Goal: Task Accomplishment & Management: Manage account settings

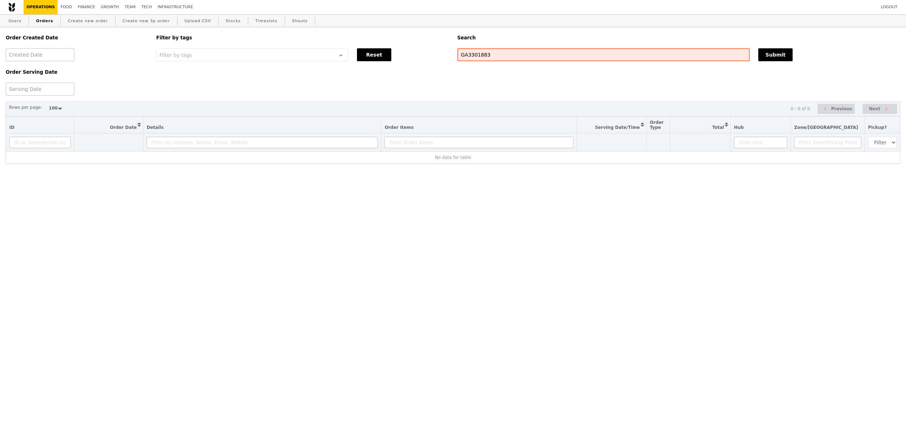
select select "100"
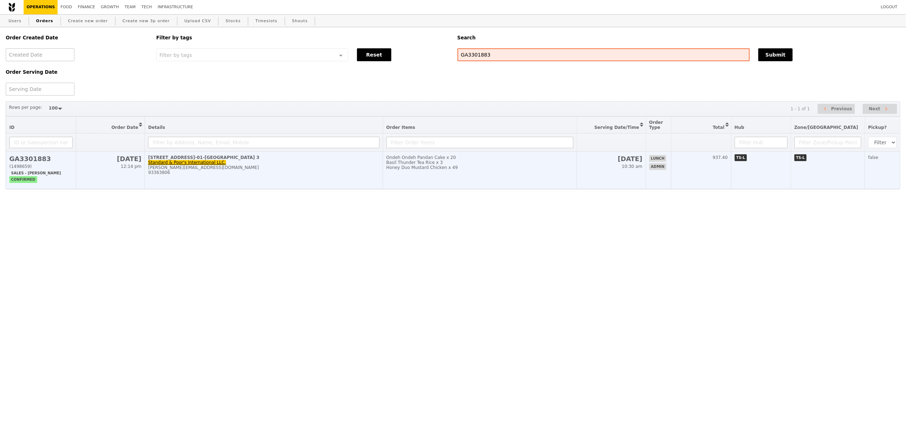
click at [251, 175] on div "93363806" at bounding box center [264, 172] width 232 height 5
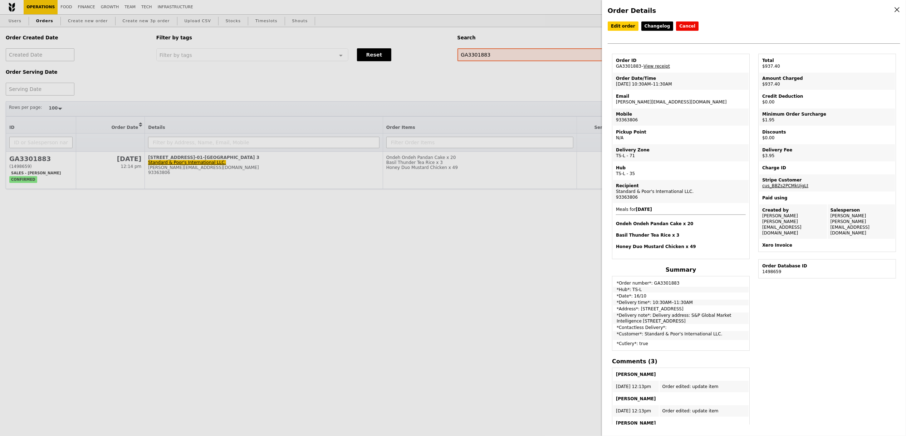
click at [619, 19] on div "Order Details Edit order Changelog Cancel Order ID GA3301883 – View receipt Ord…" at bounding box center [754, 218] width 304 height 436
click at [619, 24] on link "Edit order" at bounding box center [623, 25] width 31 height 9
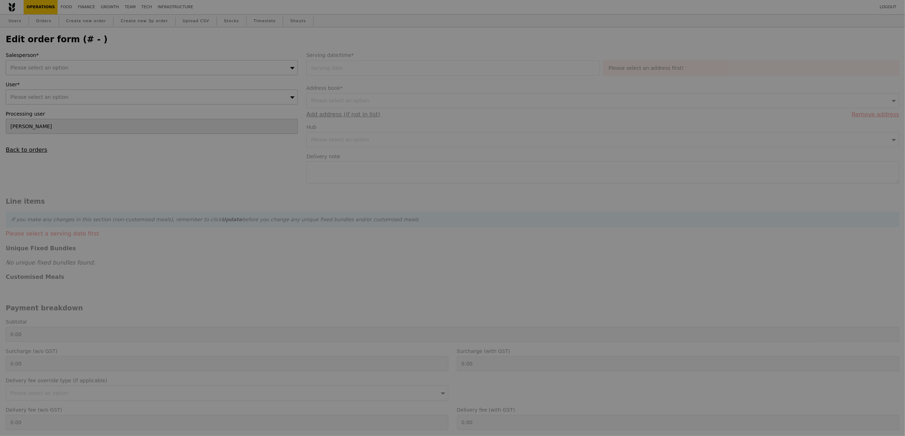
type input "[PERSON_NAME]"
type input "16 Oct 2025"
type textarea "Delivery address: S&P Global Market Intelligence 12 Marina Boulevard #23-01 MBF…"
type input "Loading..."
type input "931.50"
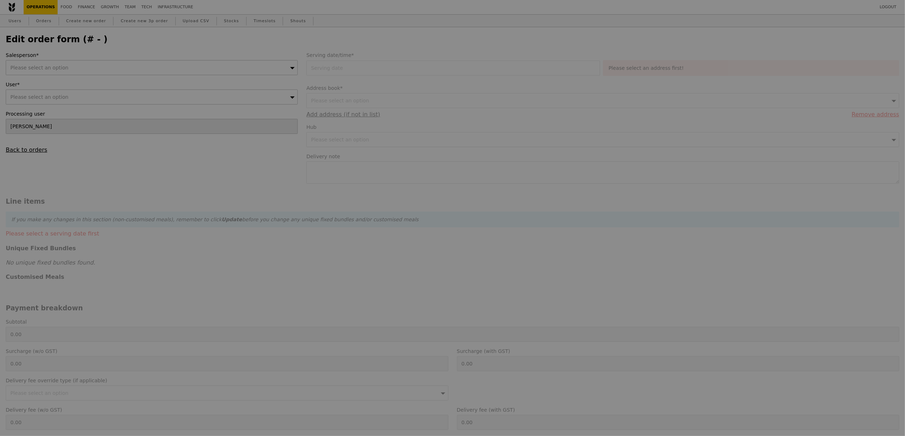
type input "1.79"
type input "1.95"
type input "3.62"
type input "3.95"
type input "937.40"
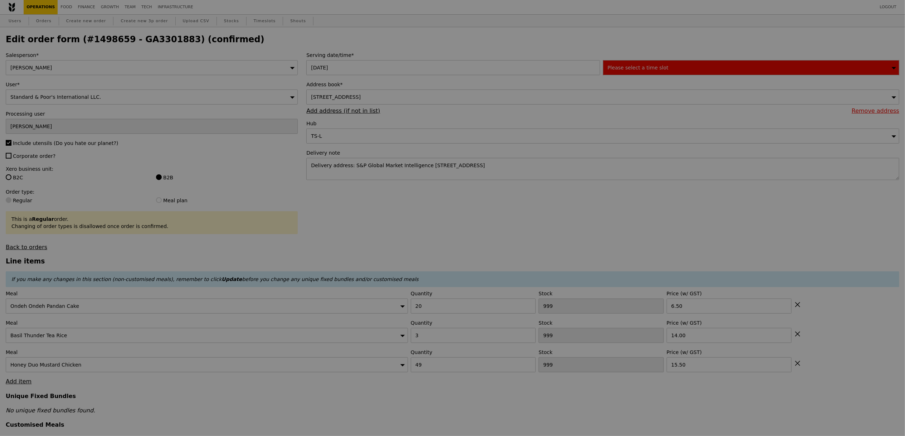
type input "480"
type input "484"
type input "428"
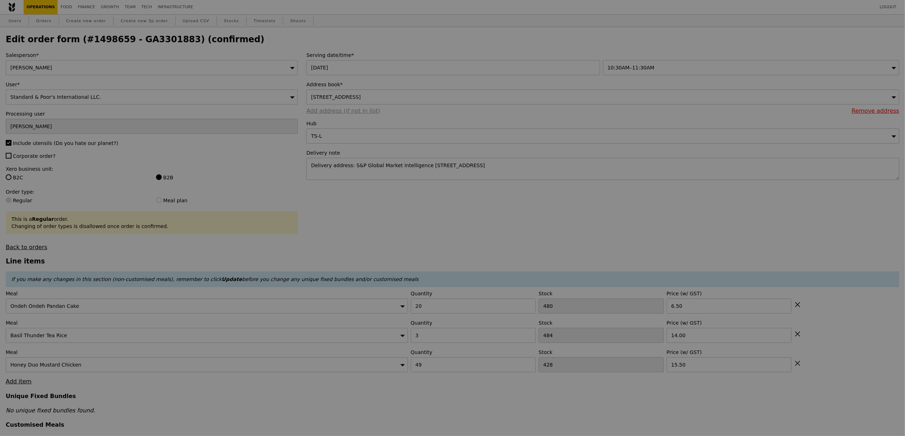
type input "Update"
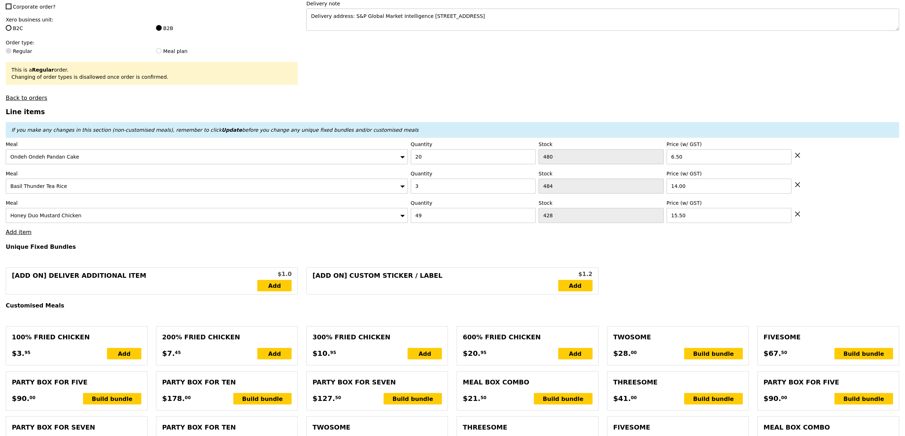
scroll to position [152, 0]
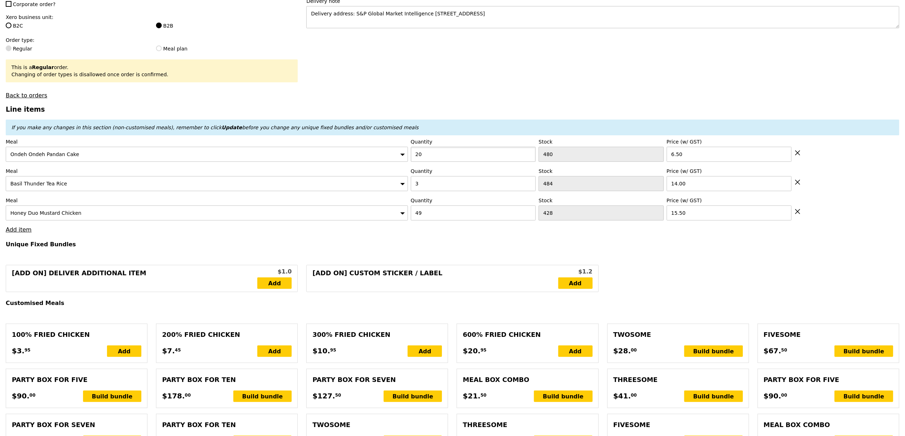
click at [434, 152] on input "20" at bounding box center [473, 154] width 125 height 15
type input "25"
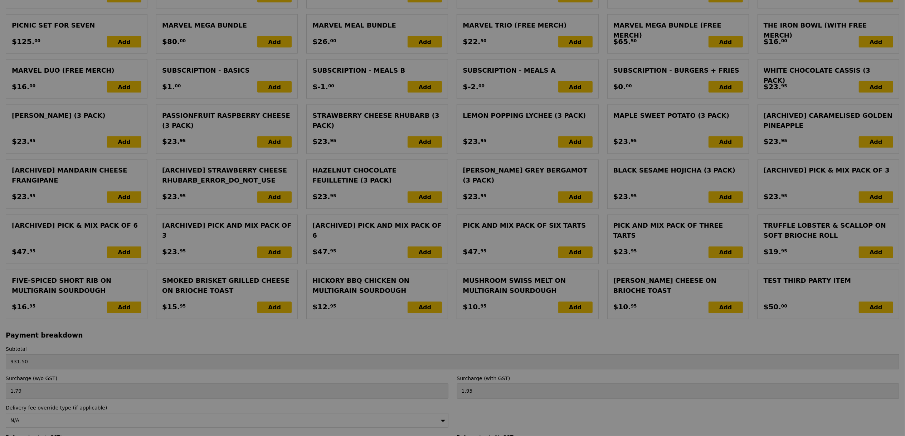
scroll to position [1434, 0]
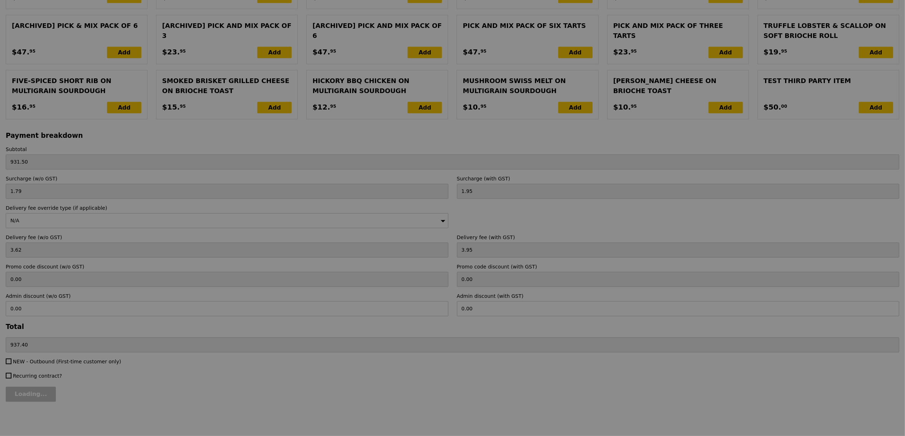
type input "Update"
type input "0.00"
type input "5.90"
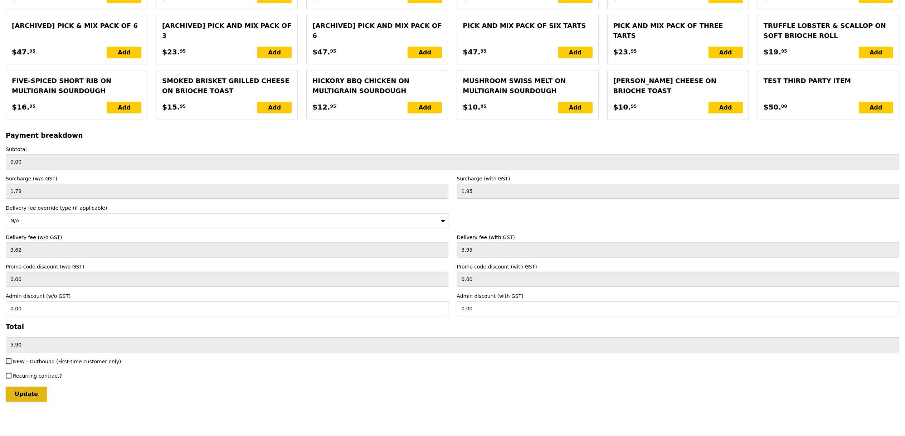
click at [23, 391] on input "Update" at bounding box center [26, 393] width 41 height 15
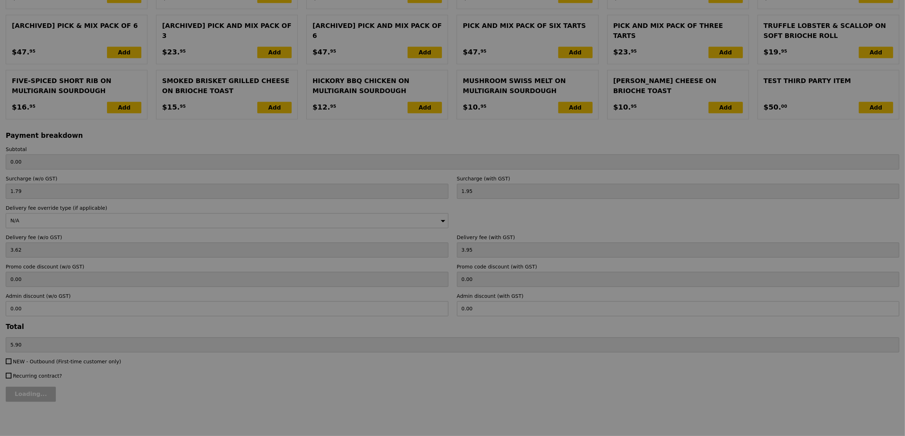
type input "Update"
type input "964.00"
type input "969.90"
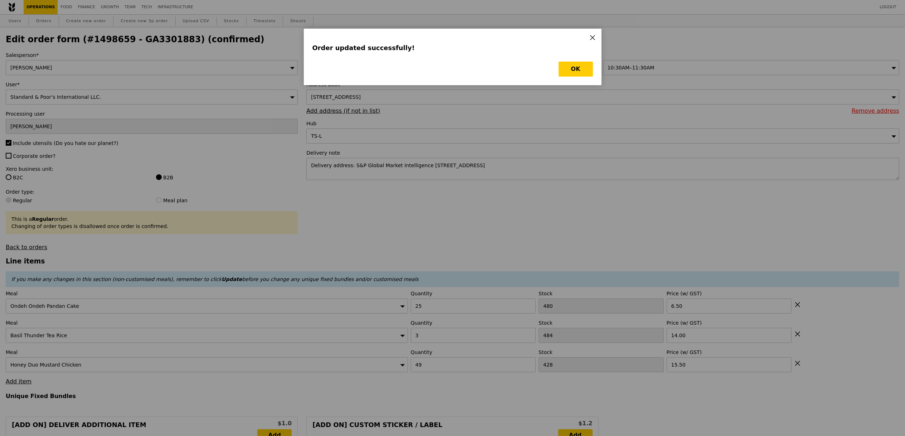
click at [595, 68] on div "Order updated successfully! OK" at bounding box center [453, 57] width 298 height 57
click at [581, 70] on button "OK" at bounding box center [576, 69] width 34 height 15
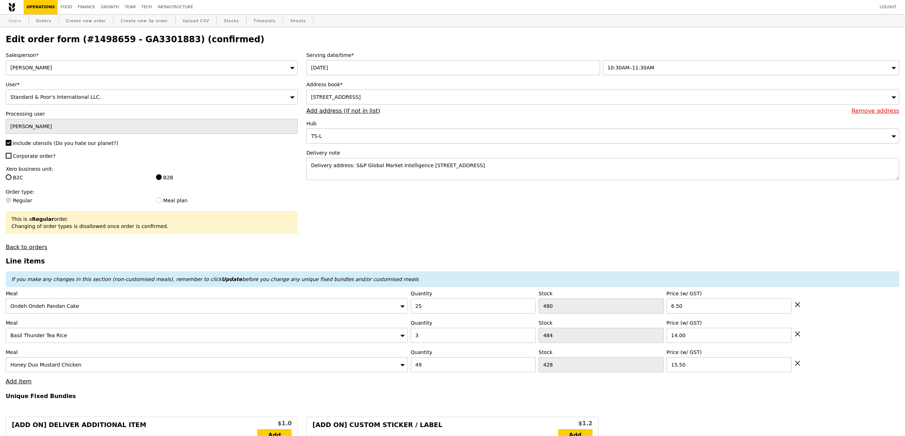
click at [21, 19] on link "Users" at bounding box center [15, 21] width 19 height 13
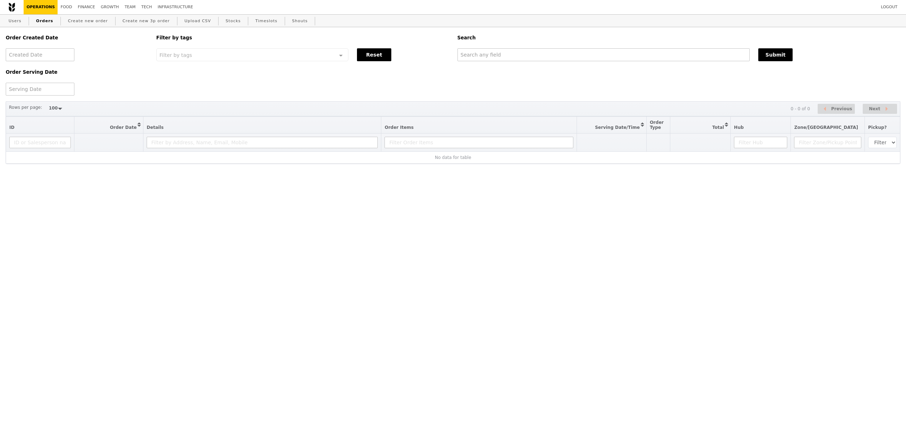
select select "100"
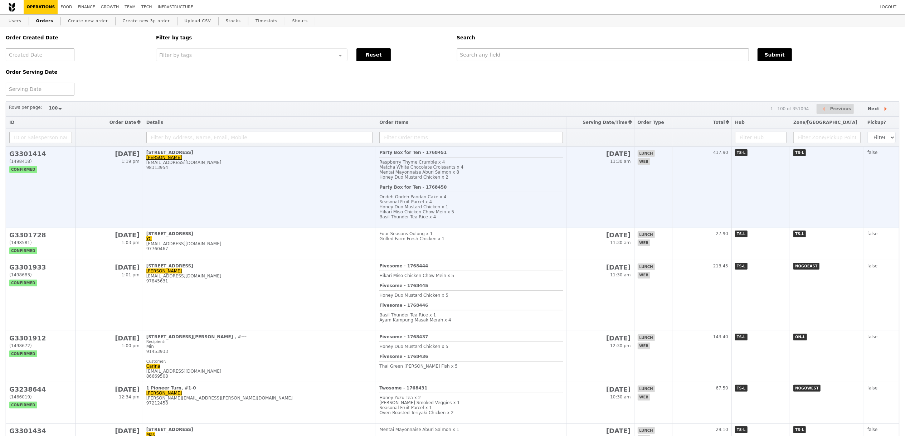
click at [260, 191] on td "6A Shenton Way, OUE Downtown, #04-02 Yuyu Qi yuyuqi@yahoo.com 98313954" at bounding box center [259, 187] width 233 height 81
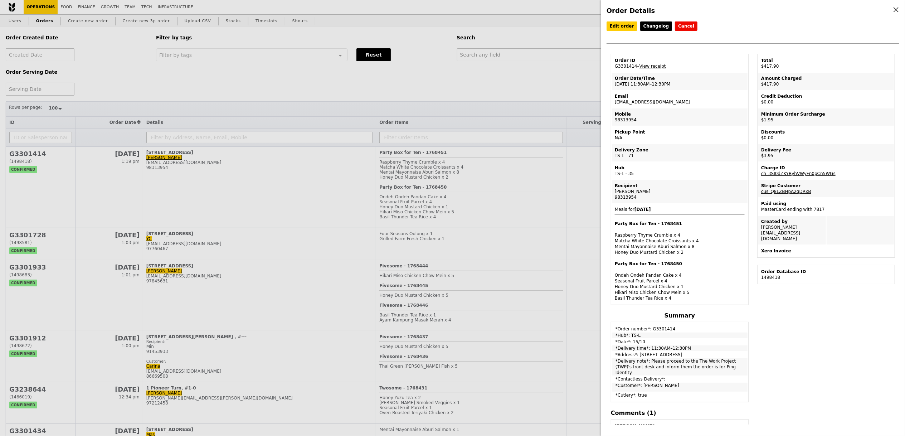
click at [293, 231] on div "Order Details Edit order Changelog Cancel Order ID G3301414 – View receipt Orde…" at bounding box center [452, 218] width 905 height 436
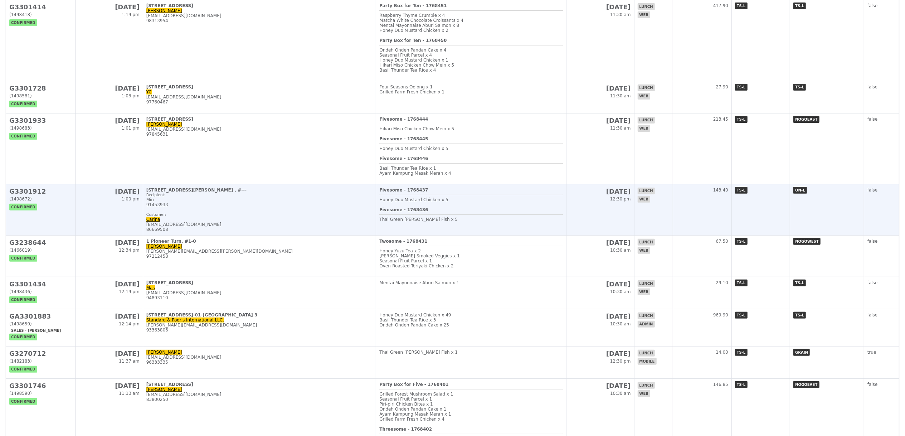
scroll to position [146, 0]
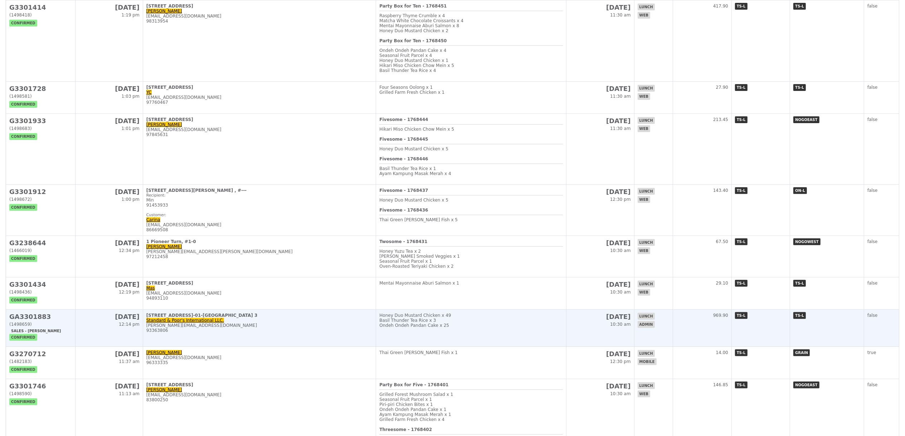
click at [292, 318] on div "[STREET_ADDRESS]-01-[GEOGRAPHIC_DATA] 3" at bounding box center [259, 315] width 227 height 5
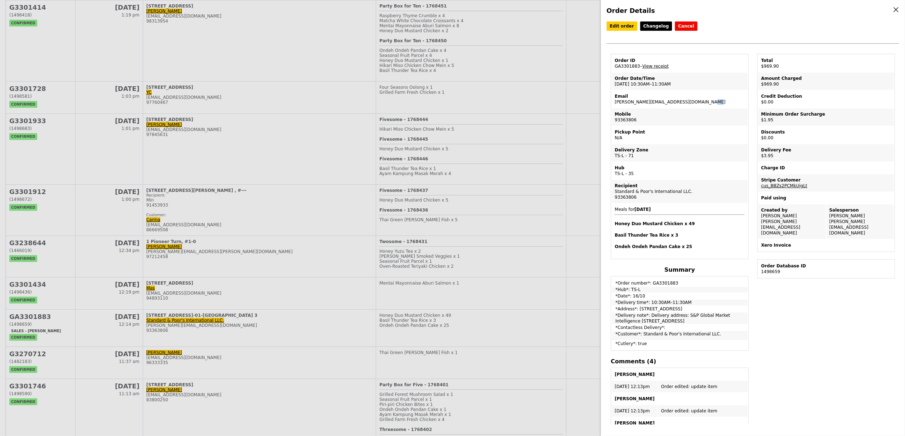
drag, startPoint x: 646, startPoint y: 101, endPoint x: 640, endPoint y: 102, distance: 6.5
click at [640, 102] on td "Email christine.haoson@spglobal.com" at bounding box center [680, 99] width 136 height 17
drag, startPoint x: 615, startPoint y: 102, endPoint x: 707, endPoint y: 103, distance: 92.7
click at [707, 103] on td "Email christine.haoson@spglobal.com" at bounding box center [680, 99] width 136 height 17
copy td "[PERSON_NAME][EMAIL_ADDRESS][DOMAIN_NAME]"
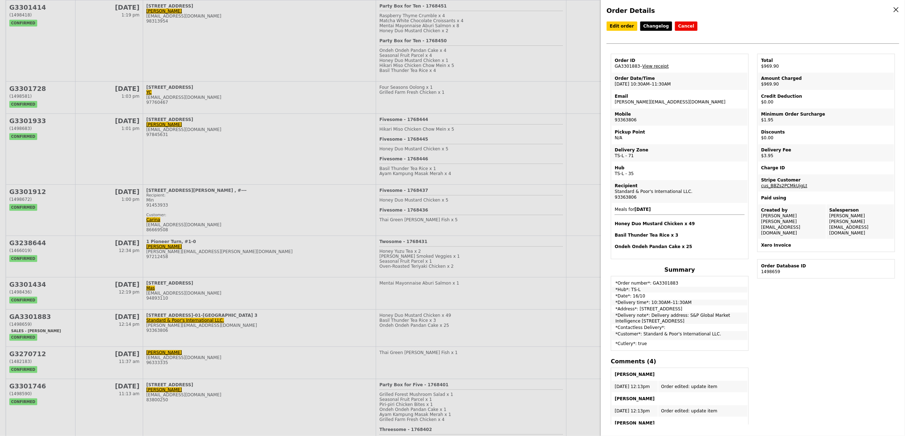
click at [502, 135] on div "Order Details Edit order Changelog Cancel Order ID GA3301883 – View receipt Ord…" at bounding box center [452, 218] width 905 height 436
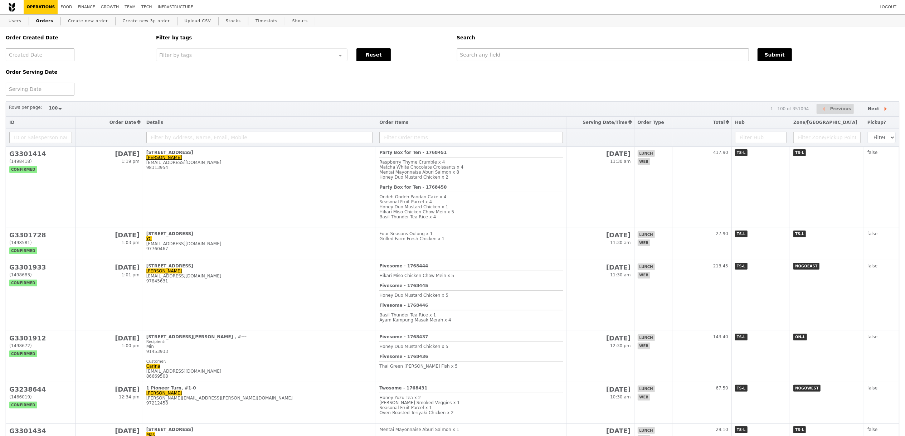
scroll to position [3, 0]
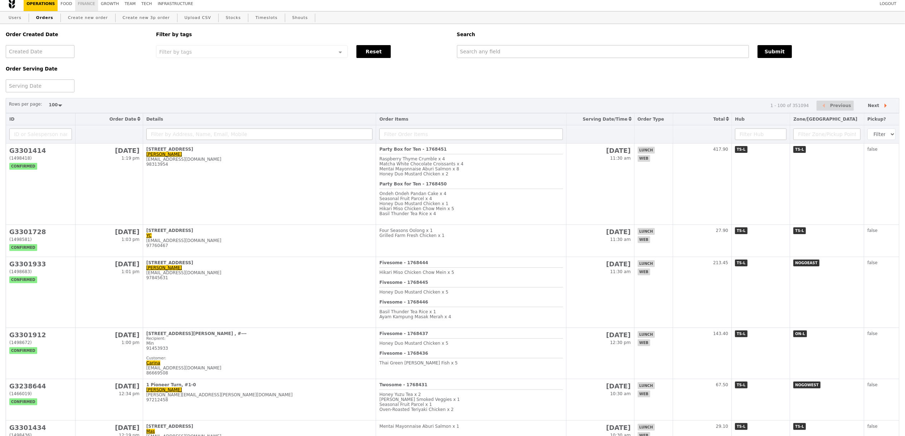
click at [91, 3] on link "Finance" at bounding box center [86, 4] width 23 height 14
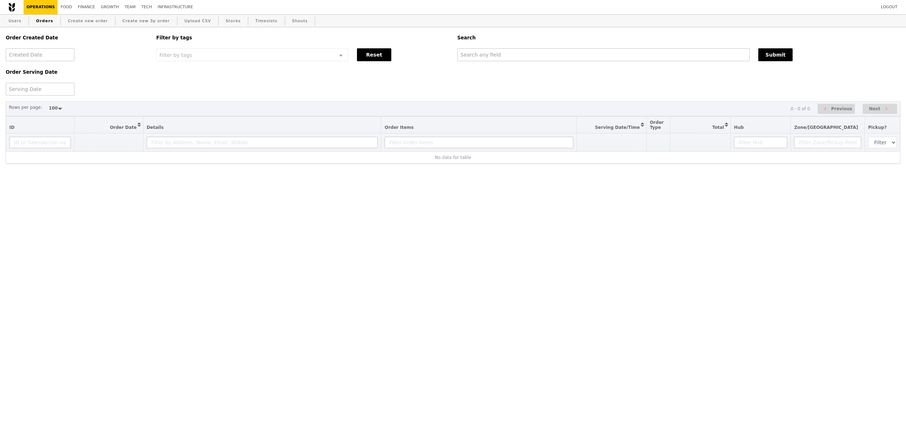
select select "100"
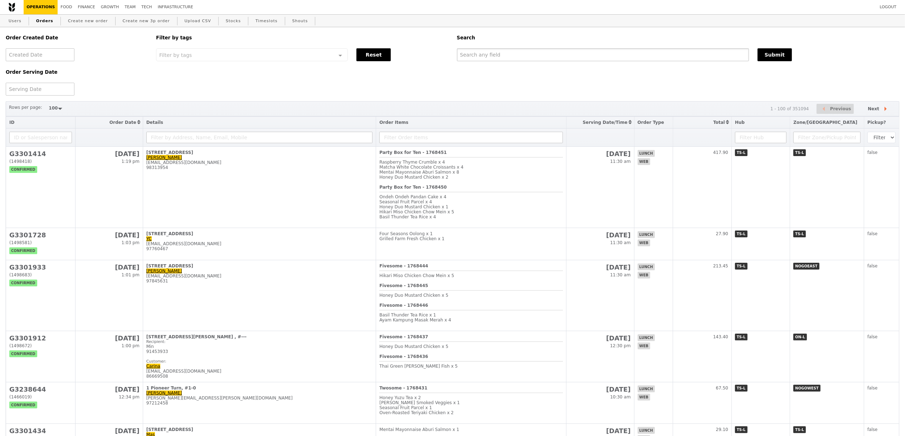
click at [539, 61] on input "text" at bounding box center [603, 54] width 292 height 13
paste input "[PERSON_NAME][EMAIL_ADDRESS][DOMAIN_NAME]"
type input "[PERSON_NAME][EMAIL_ADDRESS][DOMAIN_NAME]"
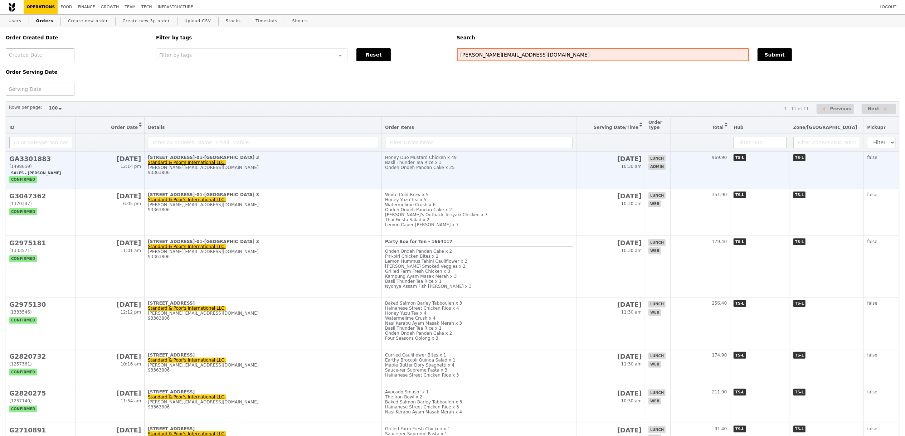
click at [305, 189] on td "[STREET_ADDRESS]-01-MBFC Tower 3 Standard & Poor's International LLC. [PERSON_N…" at bounding box center [263, 170] width 237 height 37
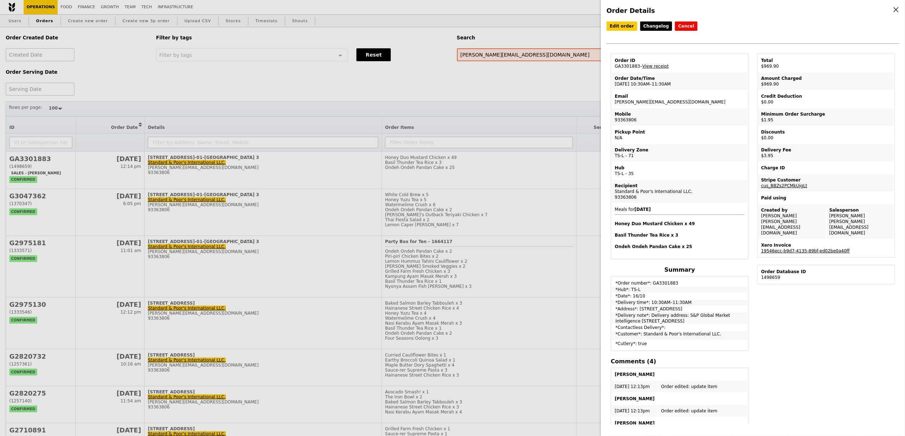
click at [789, 248] on link "19546ecc-b9d7-4135-89bf-ed02be0a40ff" at bounding box center [805, 250] width 88 height 5
click at [892, 9] on h4 "Order Details" at bounding box center [753, 11] width 293 height 10
click at [895, 12] on icon at bounding box center [896, 9] width 6 height 6
